Goal: Share content

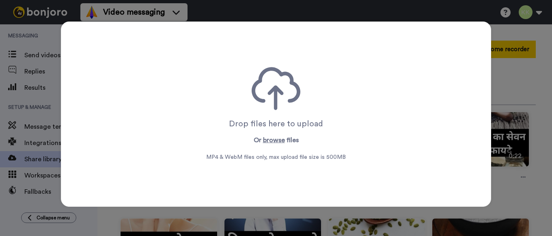
click at [279, 140] on button "browse" at bounding box center [274, 140] width 22 height 10
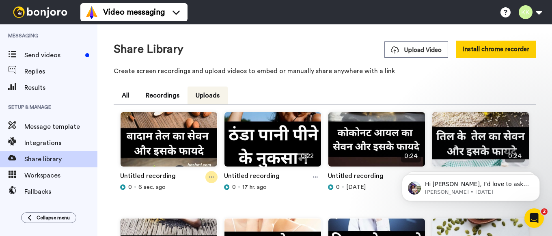
click at [214, 177] on icon at bounding box center [211, 177] width 5 height 1
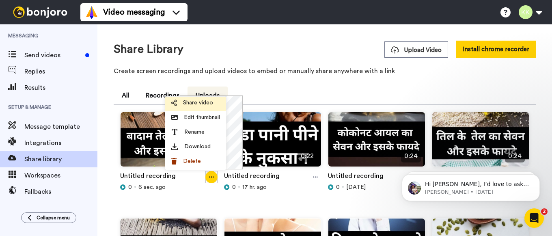
click at [203, 103] on span "Share video" at bounding box center [198, 103] width 30 height 8
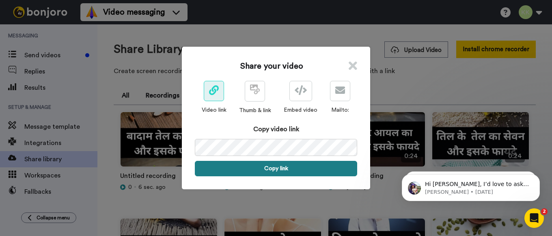
drag, startPoint x: 282, startPoint y: 167, endPoint x: 279, endPoint y: 172, distance: 6.0
click at [280, 170] on button "Copy link" at bounding box center [276, 168] width 162 height 15
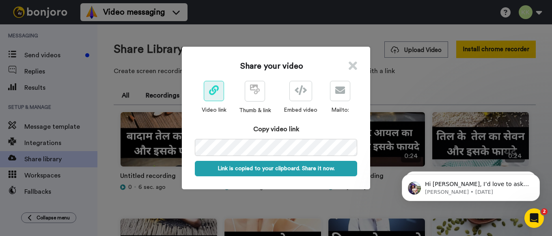
scroll to position [0, 40]
